Goal: Information Seeking & Learning: Learn about a topic

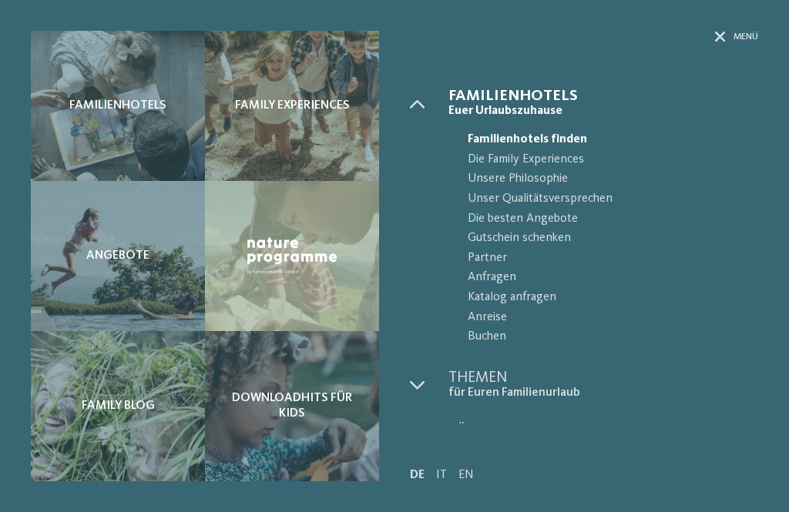
click at [129, 129] on div "Familienhotels" at bounding box center [118, 106] width 174 height 150
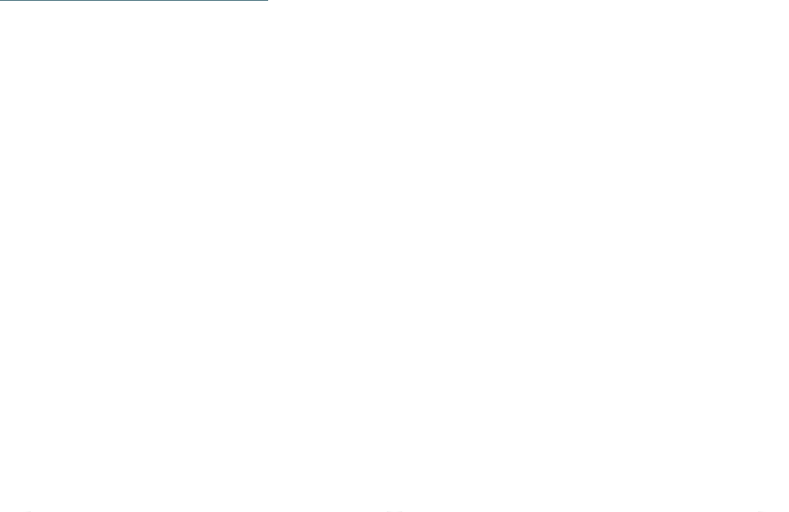
scroll to position [2348, 0]
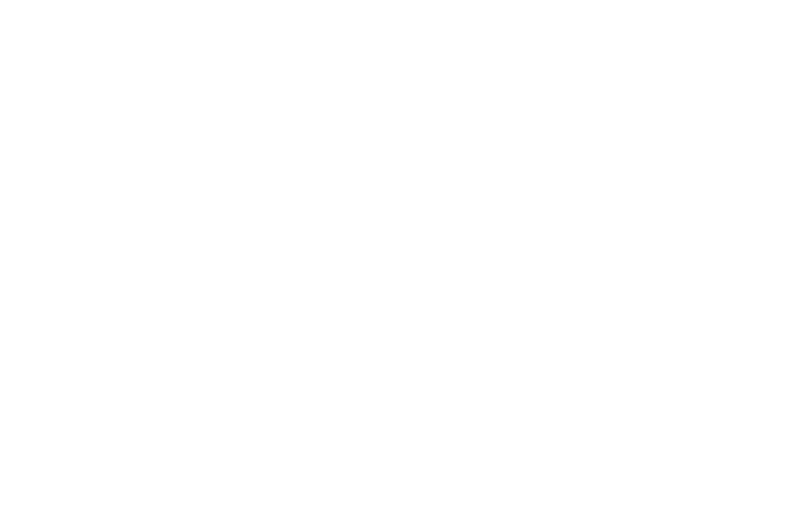
click at [294, 247] on div at bounding box center [209, 259] width 356 height 200
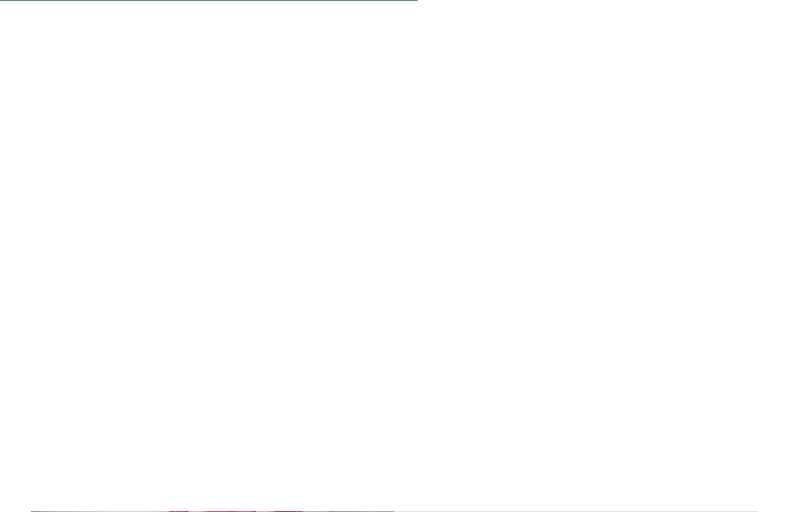
scroll to position [3023, 0]
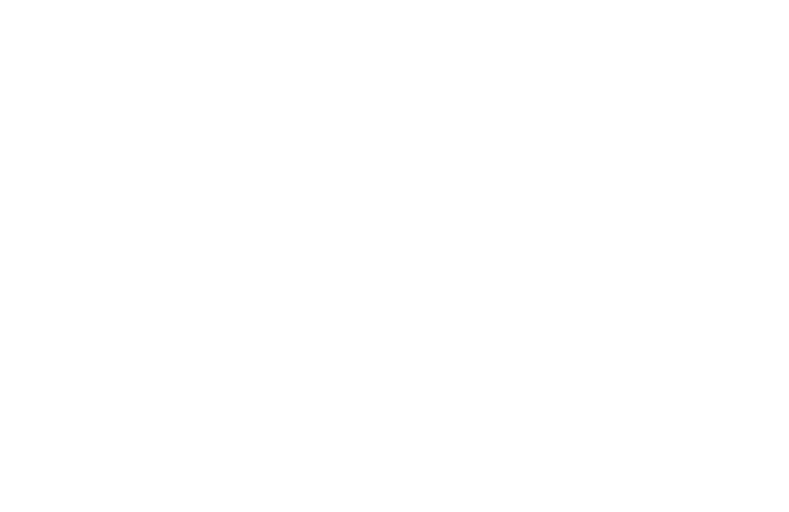
click at [317, 264] on img at bounding box center [212, 284] width 363 height 135
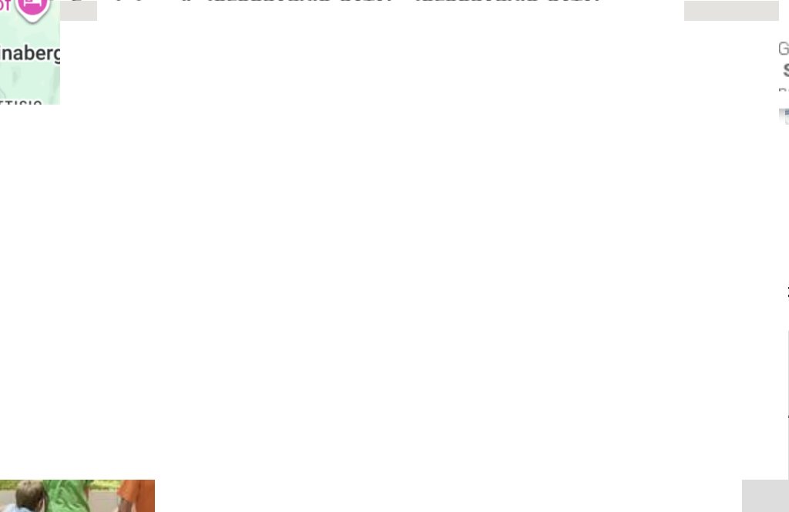
scroll to position [3003, 0]
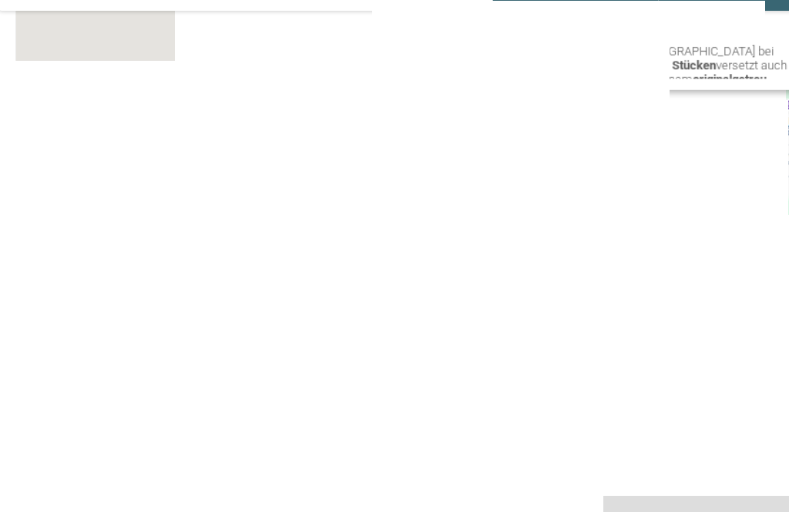
click at [293, 253] on img at bounding box center [212, 304] width 363 height 135
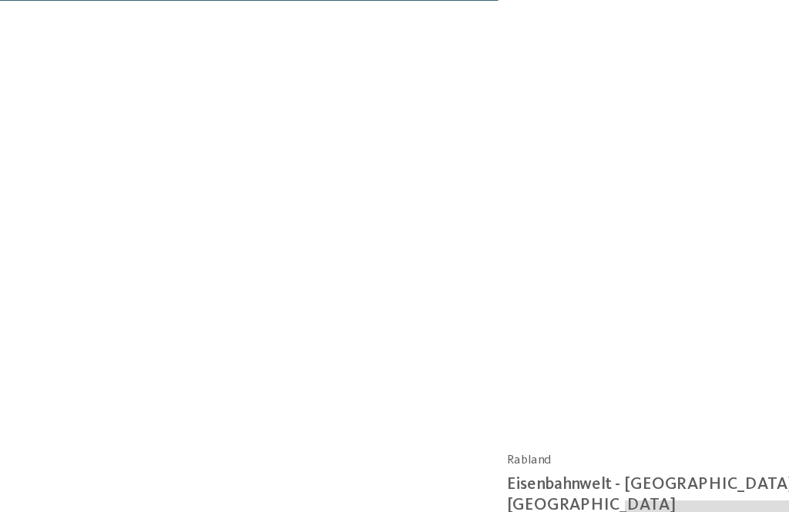
scroll to position [2880, 0]
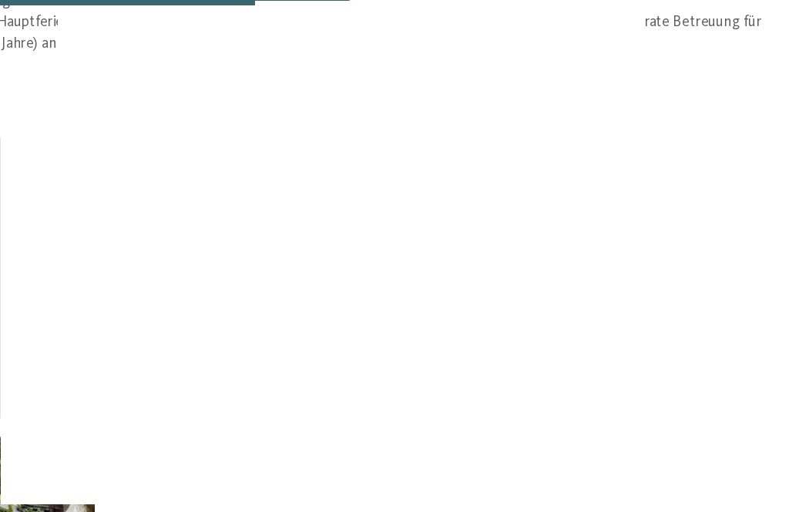
click at [496, 206] on div "Eisenbahnwelt - Südtirol in Miniatur Die größte digitale Modelleisenbahnanlage …" at bounding box center [434, 240] width 481 height 69
click at [315, 239] on div "Eisenbahnwelt - Südtirol in Miniatur Die größte digitale Modelleisenbahnanlage …" at bounding box center [434, 213] width 499 height 107
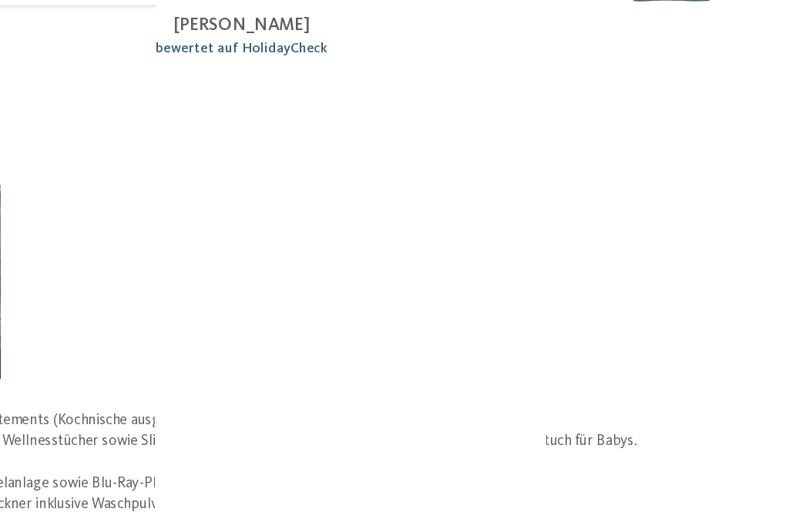
scroll to position [2279, 0]
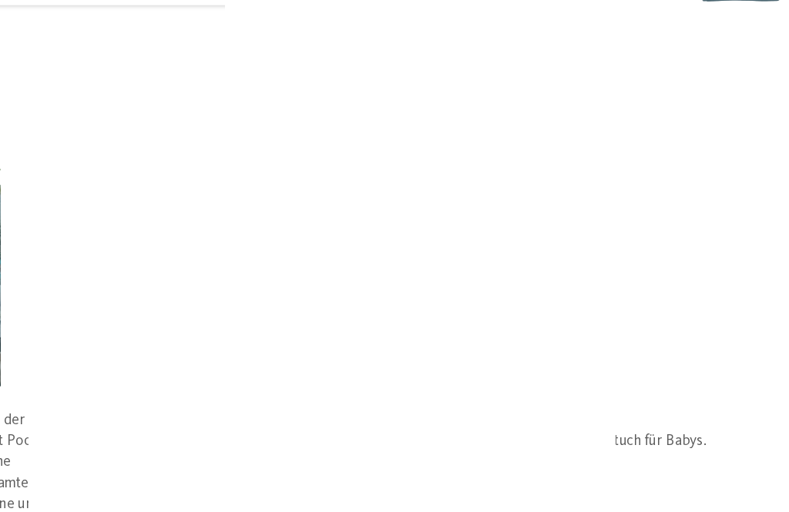
click at [311, 260] on img at bounding box center [394, 288] width 232 height 173
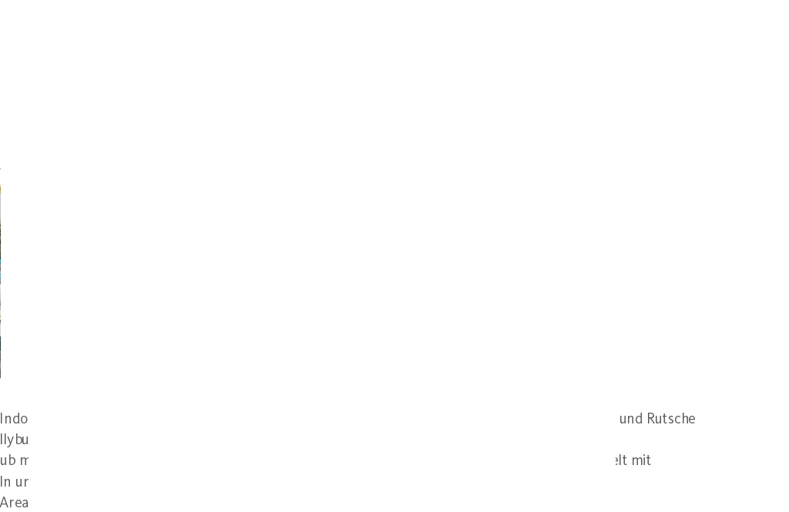
click at [303, 268] on div "Babys, Kinder und Teenies" at bounding box center [394, 287] width 232 height 173
click at [426, 315] on img at bounding box center [394, 286] width 232 height 173
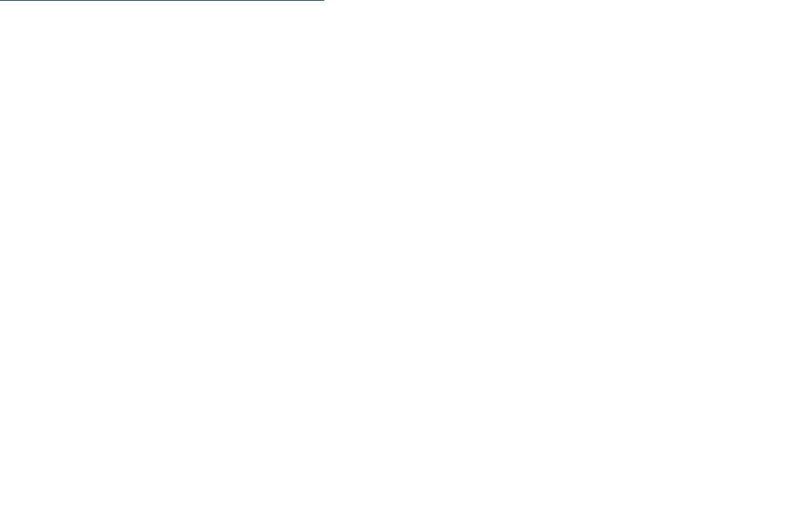
scroll to position [2422, 0]
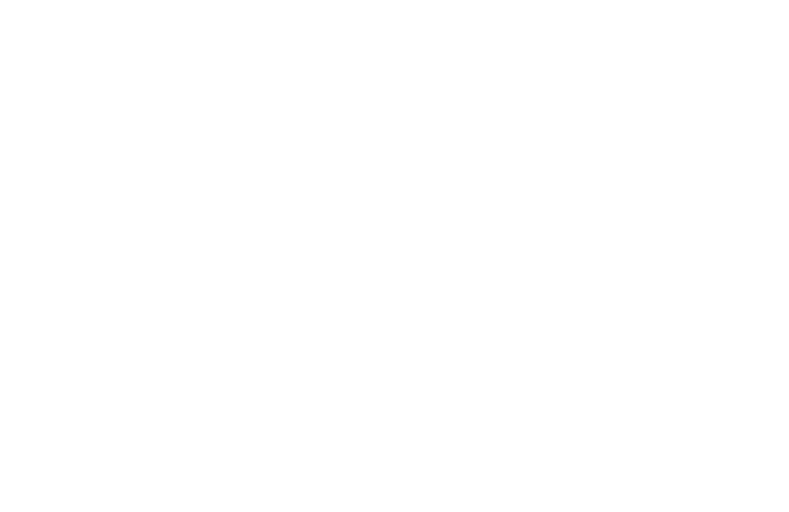
click at [684, 97] on icon at bounding box center [689, 110] width 33 height 27
click at [55, 95] on link "zurück zur Hotelübersicht" at bounding box center [118, 100] width 207 height 31
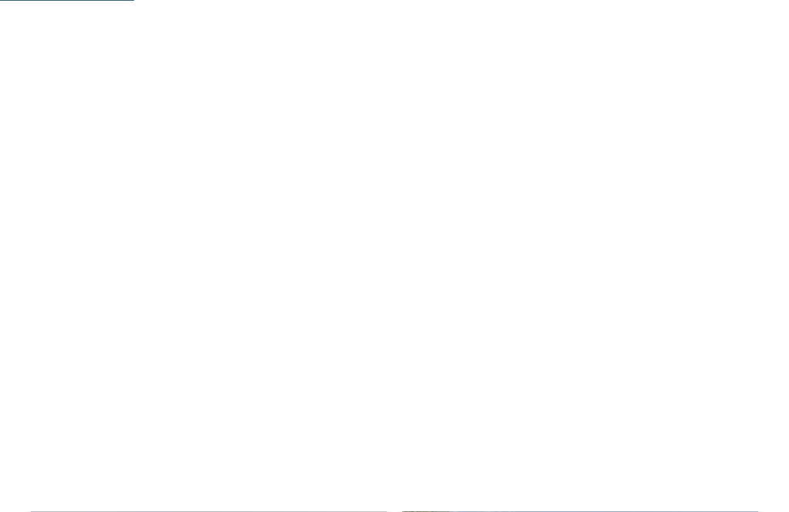
click at [574, 159] on div at bounding box center [580, 144] width 356 height 200
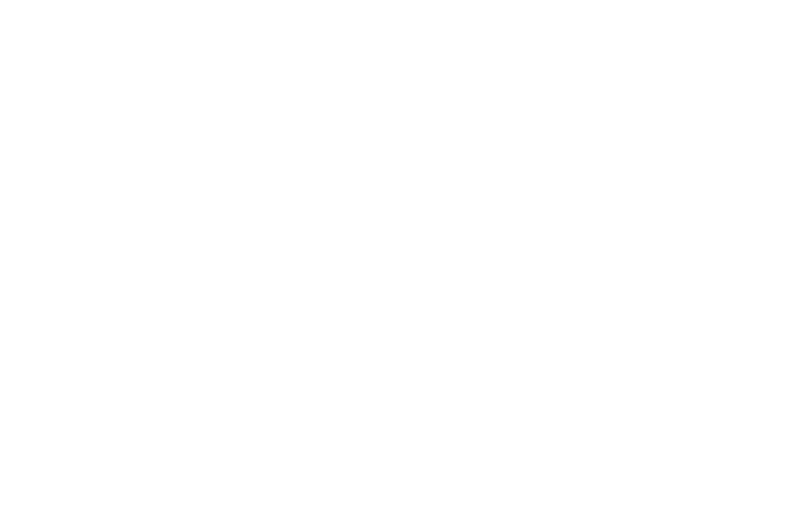
click at [735, 34] on icon at bounding box center [734, 34] width 15 height 11
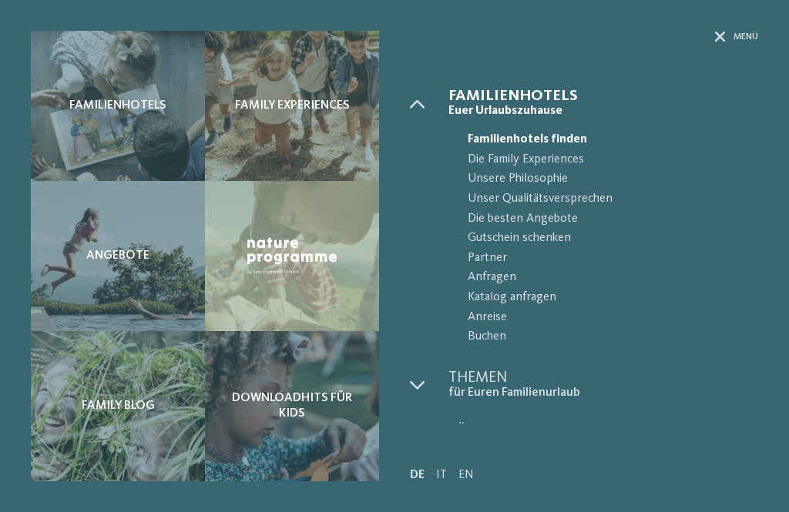
click at [139, 122] on div "Familienhotels" at bounding box center [118, 106] width 174 height 150
